Goal: Task Accomplishment & Management: Manage account settings

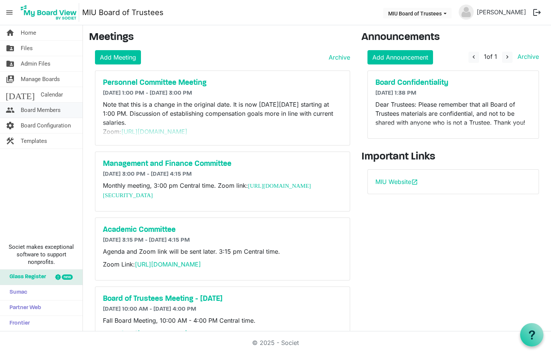
click at [44, 107] on span "Board Members" at bounding box center [41, 110] width 40 height 15
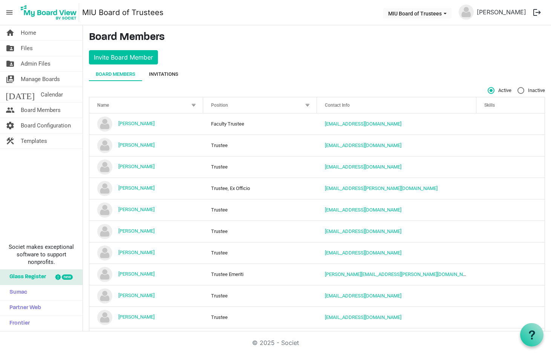
click at [163, 75] on div "Invitations" at bounding box center [163, 75] width 29 height 8
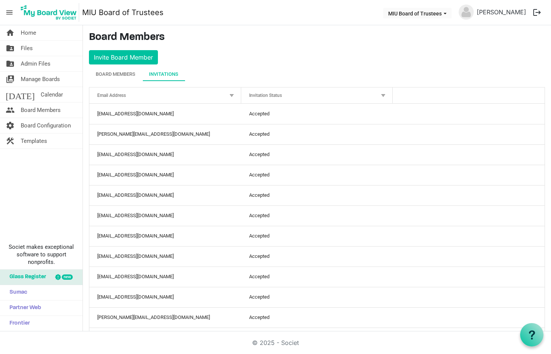
drag, startPoint x: 319, startPoint y: 97, endPoint x: 313, endPoint y: 98, distance: 6.2
click at [317, 98] on div "Invitation Status" at bounding box center [313, 95] width 133 height 11
click at [281, 92] on div "Invitation Status" at bounding box center [313, 95] width 133 height 11
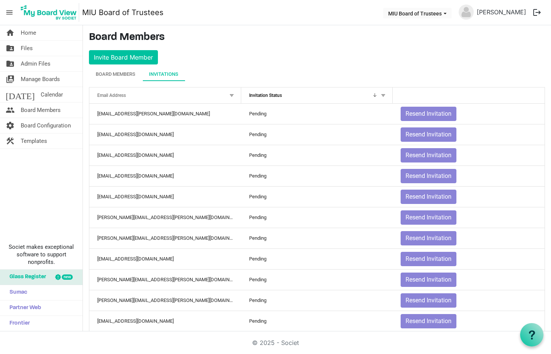
click at [381, 95] on div at bounding box center [383, 95] width 8 height 8
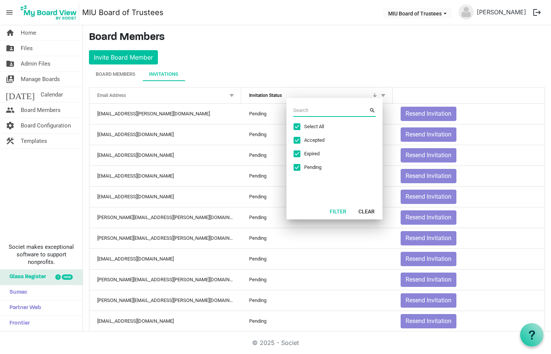
drag, startPoint x: 321, startPoint y: 126, endPoint x: 319, endPoint y: 129, distance: 4.0
click at [321, 126] on span "Select All" at bounding box center [332, 126] width 57 height 7
checkbox input "false"
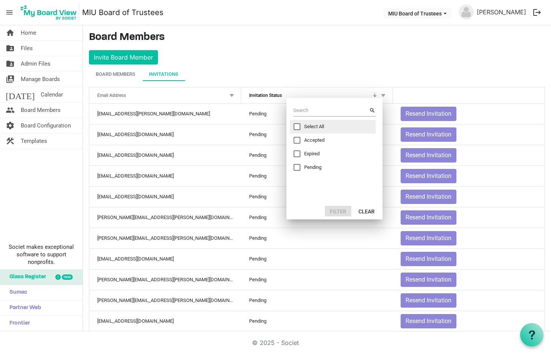
click at [299, 167] on span "Excel filter dialog" at bounding box center [297, 167] width 7 height 7
checkbox input "true"
click at [341, 210] on button "Filter" at bounding box center [338, 211] width 26 height 11
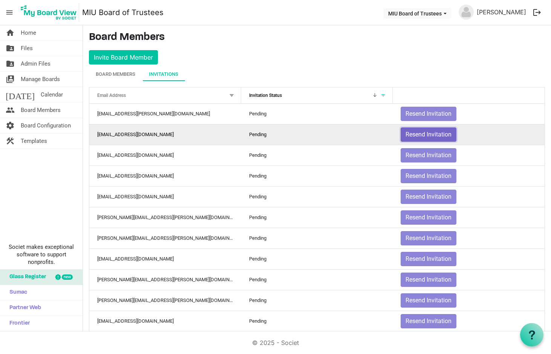
click at [414, 133] on button "Resend Invitation" at bounding box center [429, 134] width 56 height 14
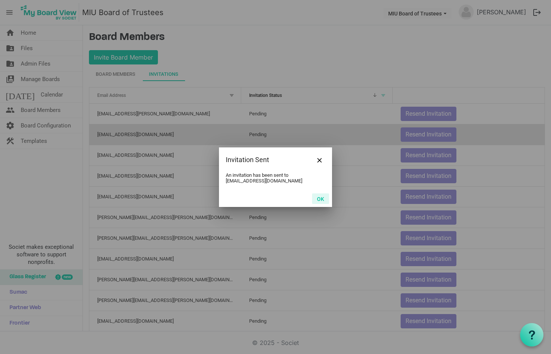
click at [321, 196] on button "OK" at bounding box center [320, 198] width 17 height 11
